Goal: Information Seeking & Learning: Find specific fact

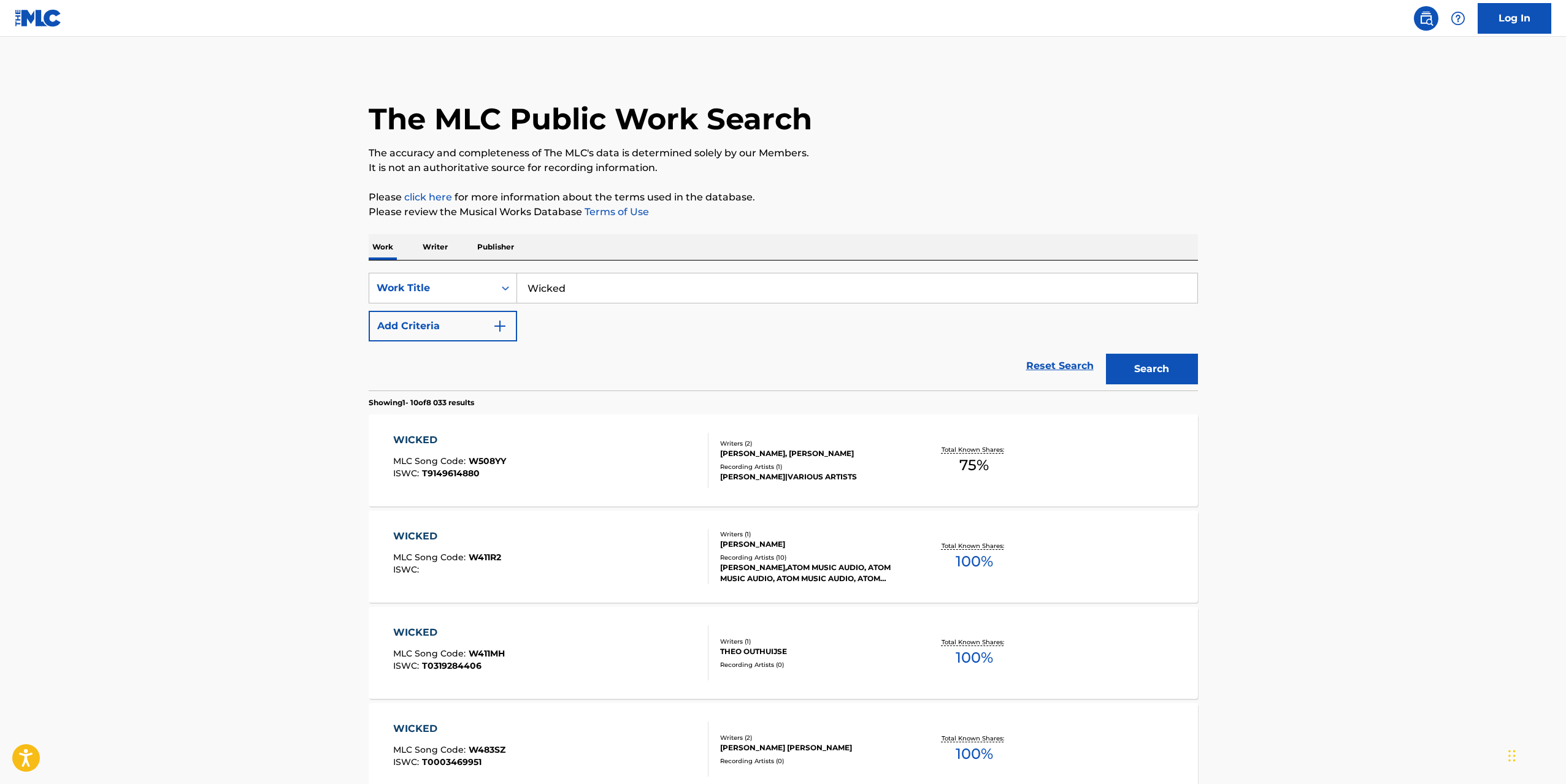
click at [663, 289] on input "Wicked" at bounding box center [857, 289] width 680 height 30
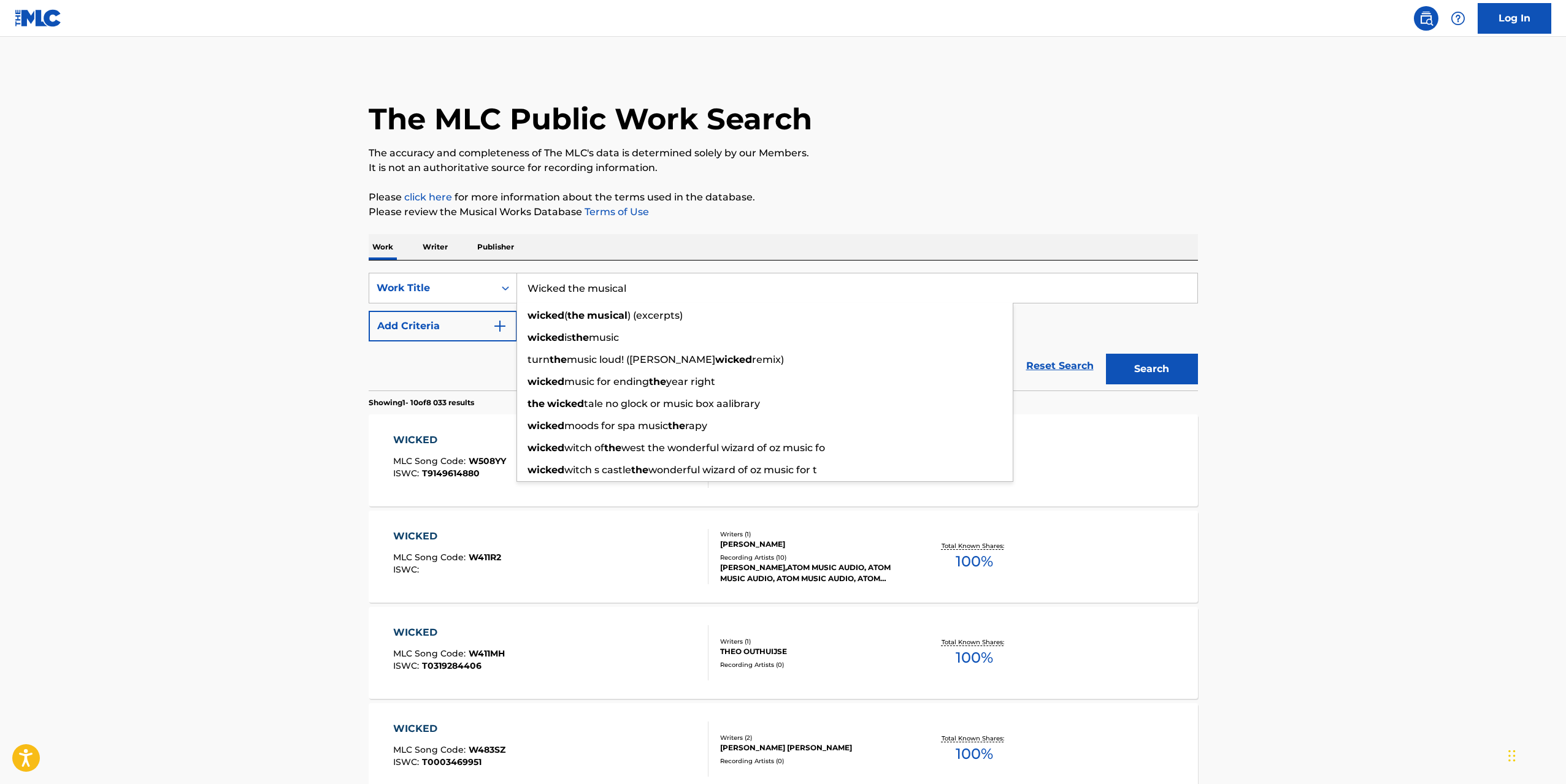
click at [1107, 353] on button "Search" at bounding box center [1152, 368] width 92 height 31
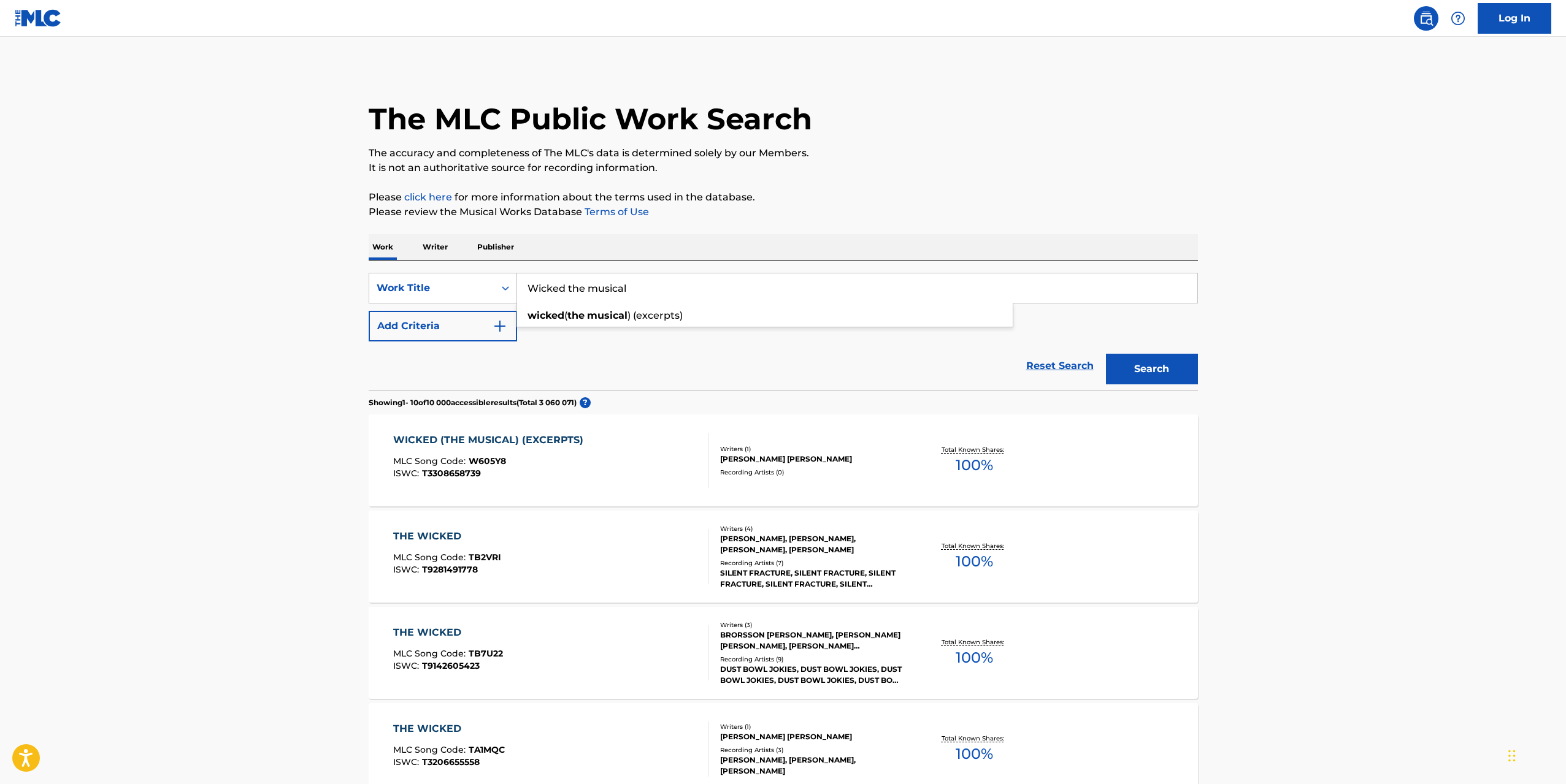
drag, startPoint x: 668, startPoint y: 283, endPoint x: 519, endPoint y: 290, distance: 149.2
click at [519, 290] on input "Wicked the musical" at bounding box center [857, 289] width 680 height 30
paste input "No One Mourns The Wicked"
type input "No One Mourns The Wicked"
click at [1151, 371] on button "Search" at bounding box center [1152, 368] width 92 height 31
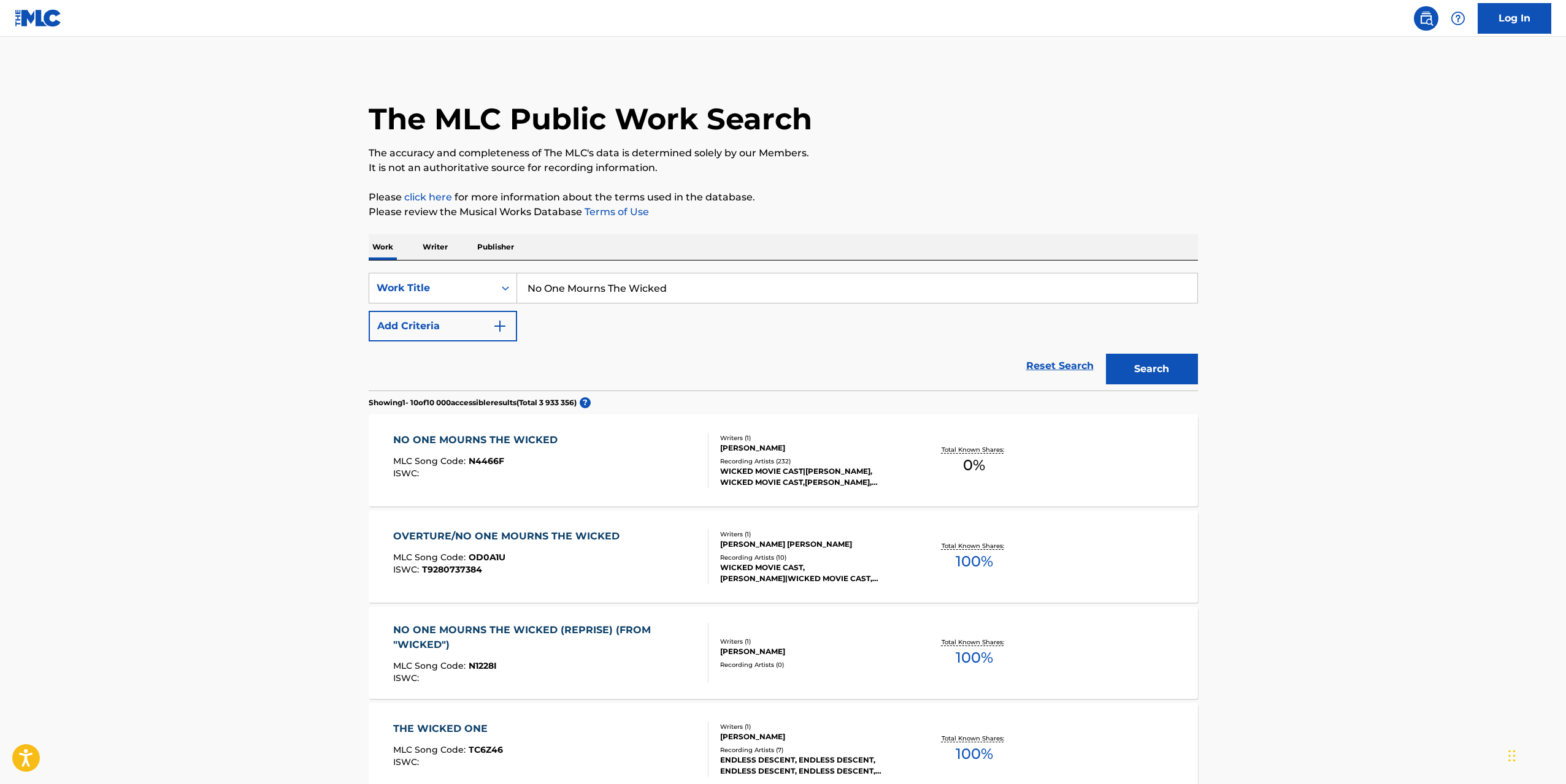
click at [1378, 439] on main "The MLC Public Work Search The accuracy and completeness of The MLC's data is d…" at bounding box center [783, 739] width 1566 height 1406
click at [500, 251] on p "Publisher" at bounding box center [496, 247] width 45 height 26
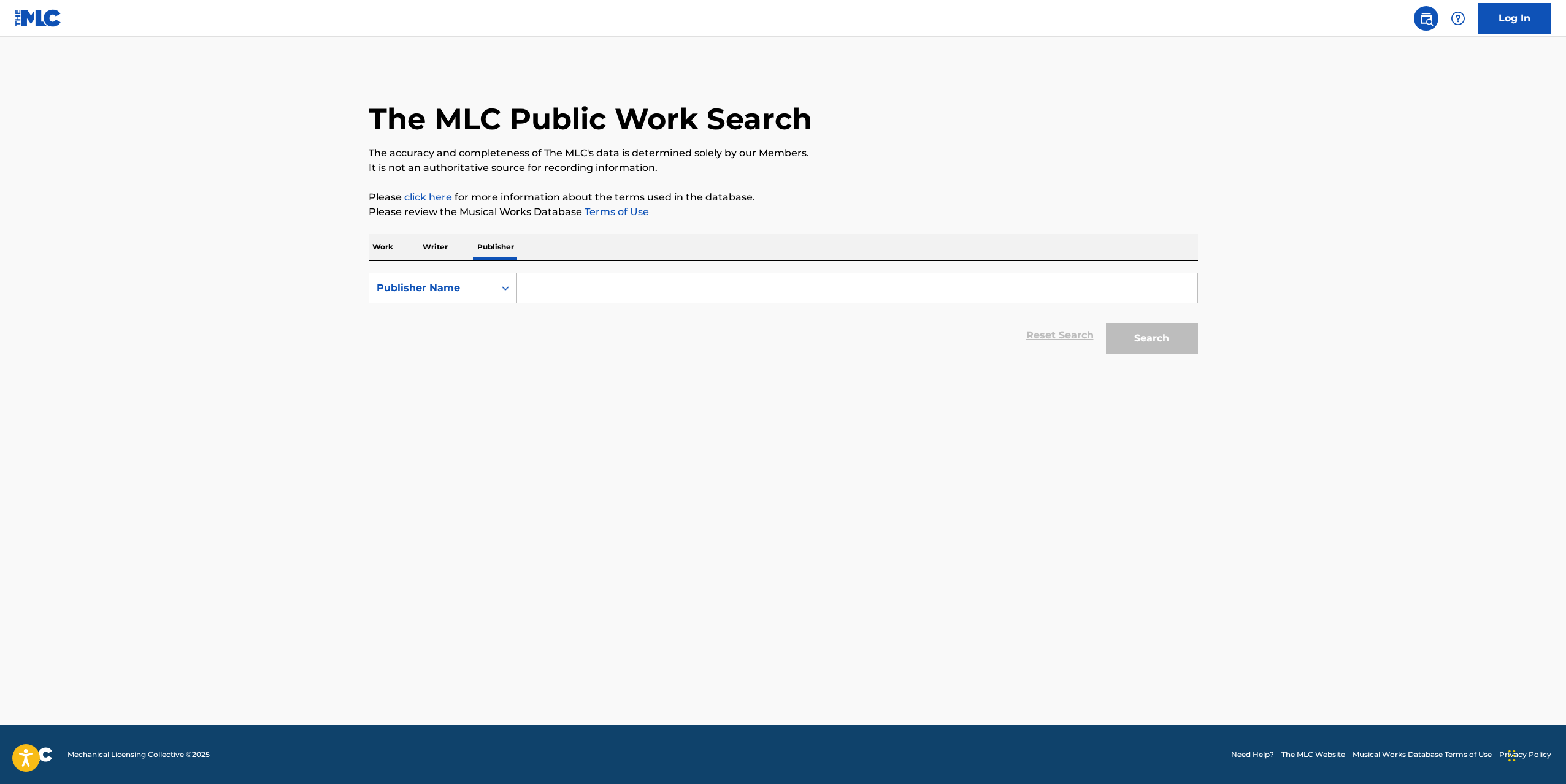
click at [429, 243] on p "Writer" at bounding box center [434, 247] width 32 height 26
click at [390, 245] on p "Work" at bounding box center [382, 247] width 28 height 26
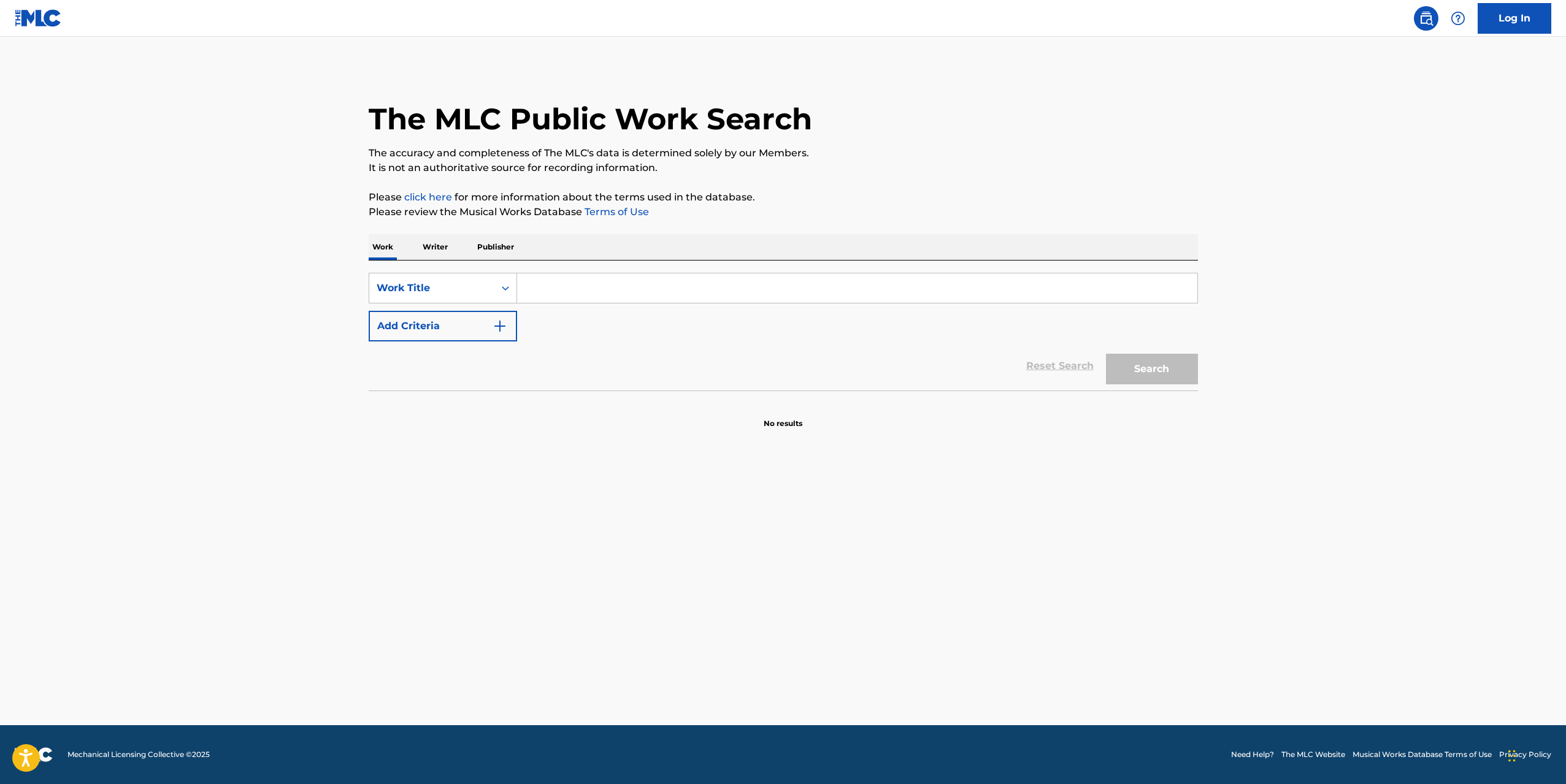
click at [624, 289] on input "Search Form" at bounding box center [857, 289] width 680 height 30
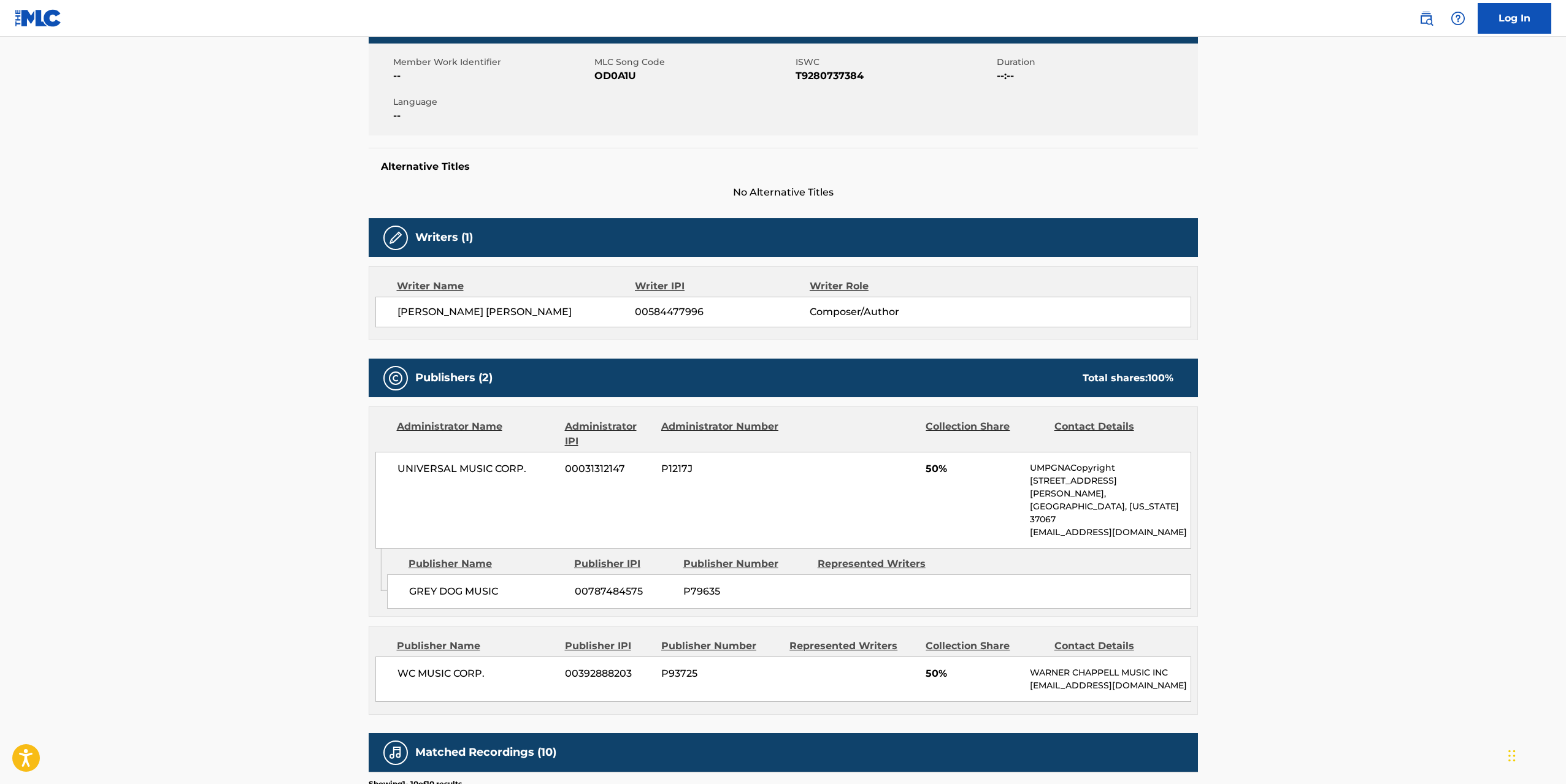
scroll to position [245, 0]
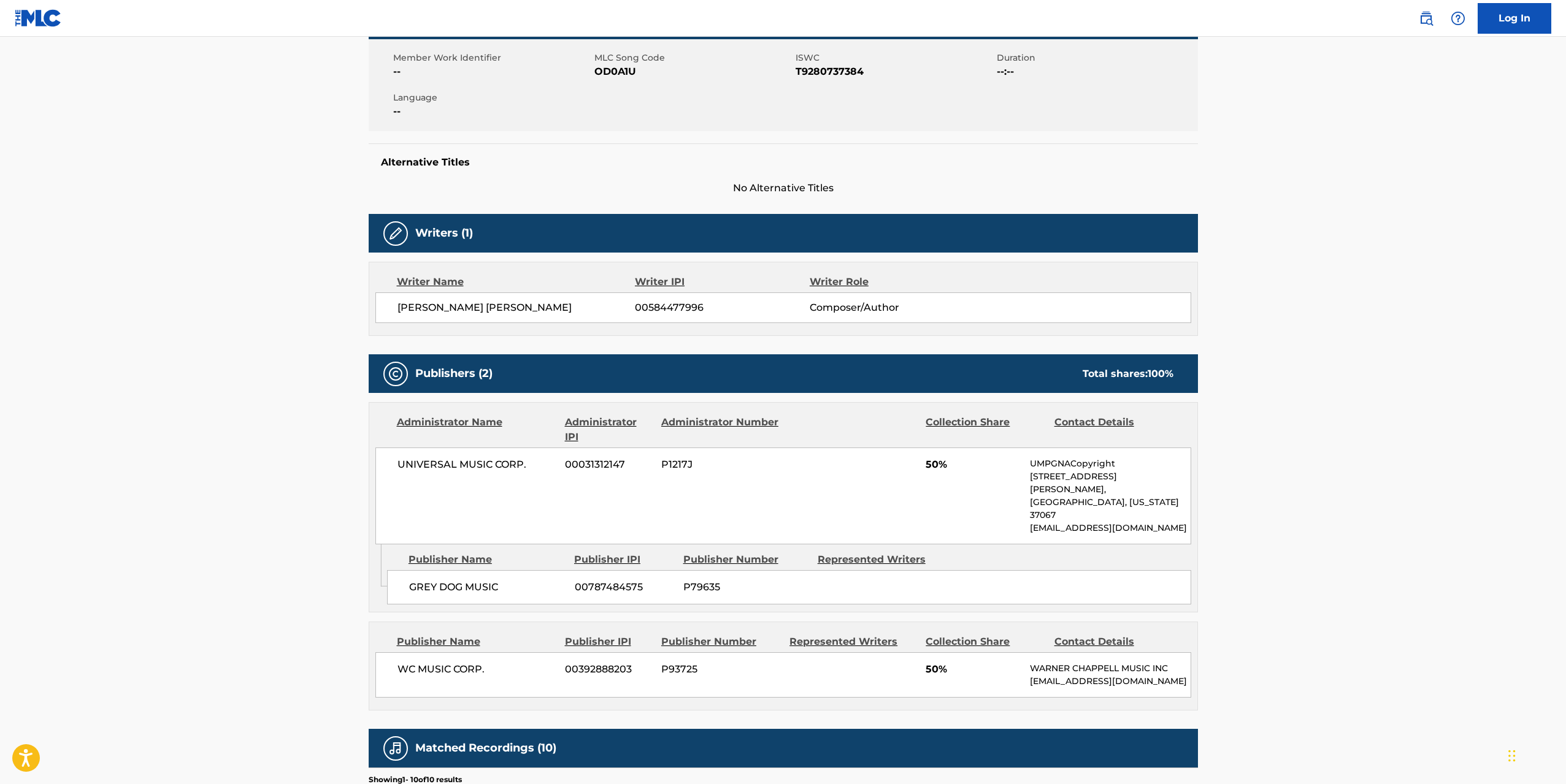
click at [1383, 365] on main "Copy work link OVERTURE/NO ONE MOURNS THE WICKED Work Detail Member Work Identi…" at bounding box center [783, 517] width 1566 height 1452
